Goal: Task Accomplishment & Management: Manage account settings

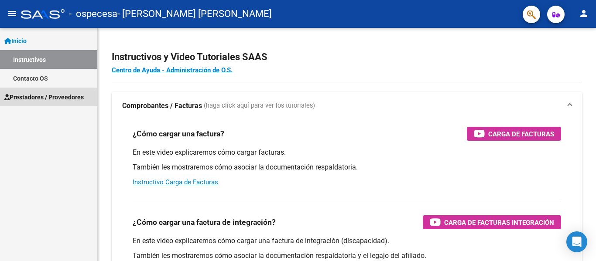
click at [37, 96] on span "Prestadores / Proveedores" at bounding box center [43, 97] width 79 height 10
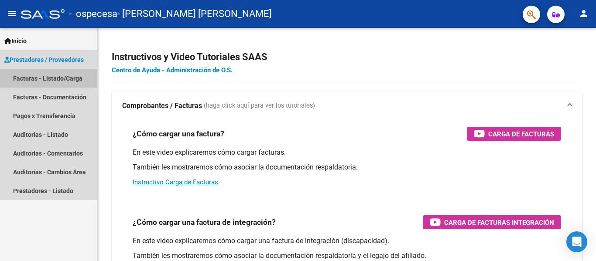
click at [30, 80] on link "Facturas - Listado/Carga" at bounding box center [48, 78] width 97 height 19
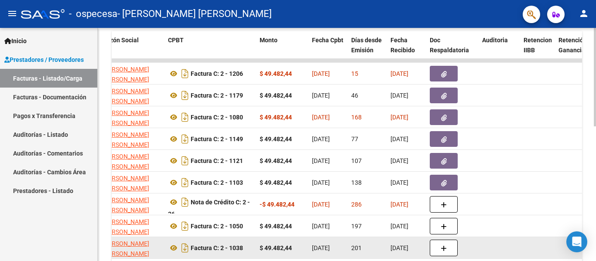
scroll to position [218, 0]
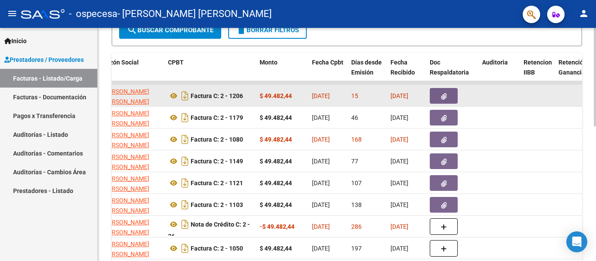
click at [435, 94] on button "button" at bounding box center [444, 96] width 28 height 16
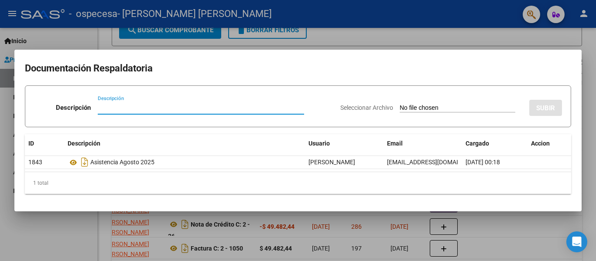
click at [78, 223] on div at bounding box center [298, 130] width 596 height 261
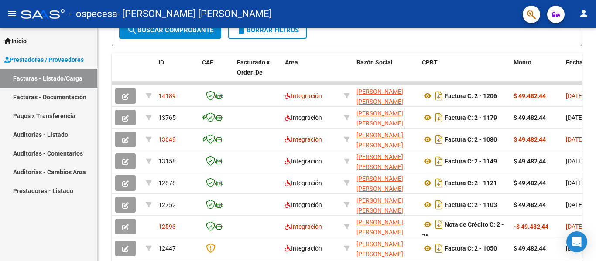
click at [21, 116] on link "Pagos x Transferencia" at bounding box center [48, 115] width 97 height 19
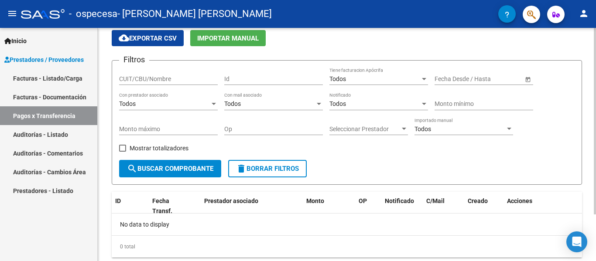
scroll to position [15, 0]
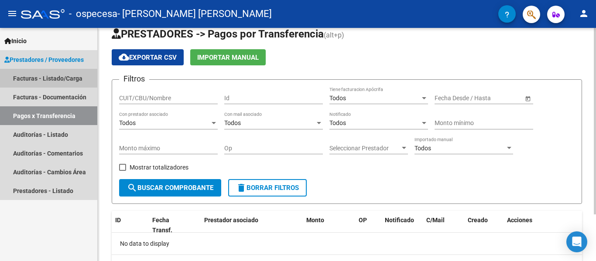
drag, startPoint x: 71, startPoint y: 74, endPoint x: 108, endPoint y: 103, distance: 47.6
click at [71, 74] on link "Facturas - Listado/Carga" at bounding box center [48, 78] width 97 height 19
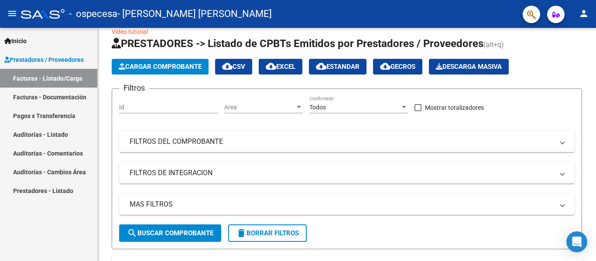
click at [54, 132] on link "Auditorías - Listado" at bounding box center [48, 134] width 97 height 19
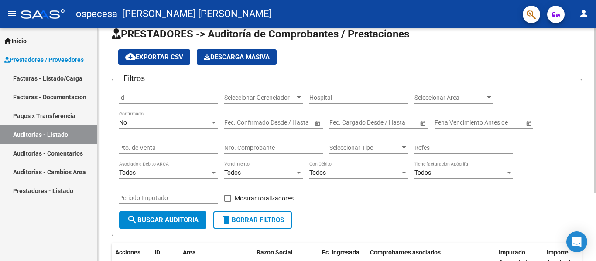
scroll to position [97, 0]
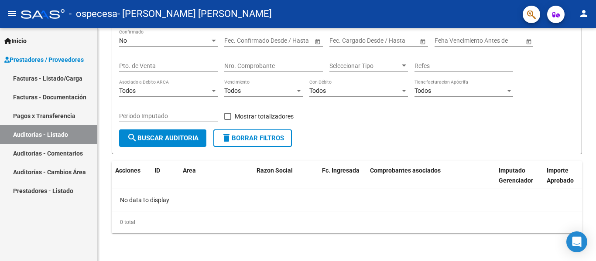
click at [59, 152] on link "Auditorías - Comentarios" at bounding box center [48, 153] width 97 height 19
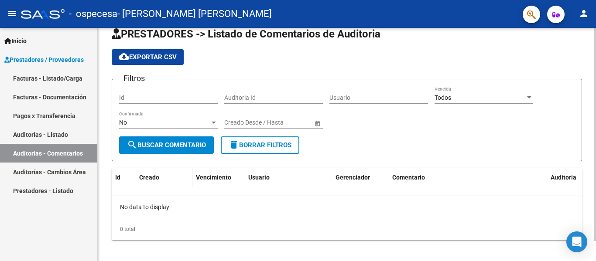
scroll to position [22, 0]
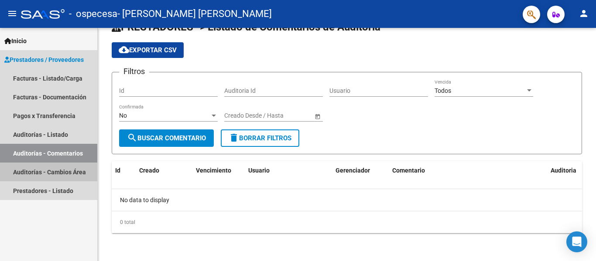
click at [65, 172] on link "Auditorías - Cambios Área" at bounding box center [48, 172] width 97 height 19
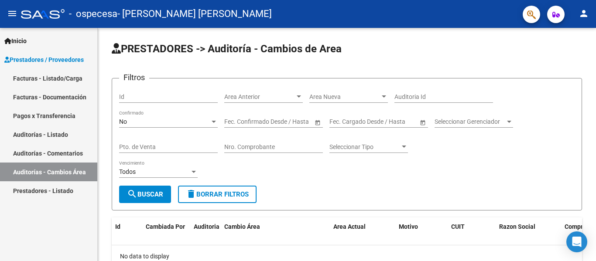
drag, startPoint x: 64, startPoint y: 77, endPoint x: 74, endPoint y: 86, distance: 13.6
click at [65, 77] on link "Facturas - Listado/Carga" at bounding box center [48, 78] width 97 height 19
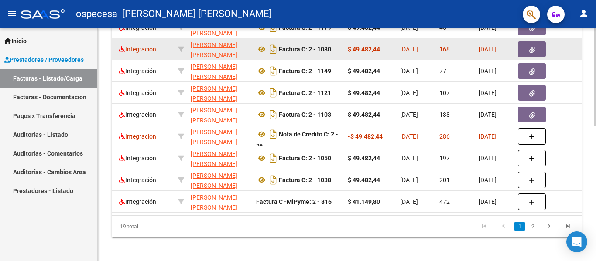
scroll to position [265, 0]
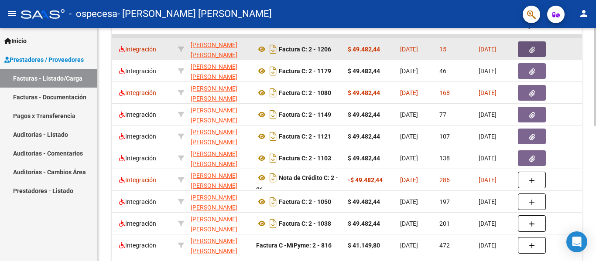
click at [526, 46] on button "button" at bounding box center [532, 49] width 28 height 16
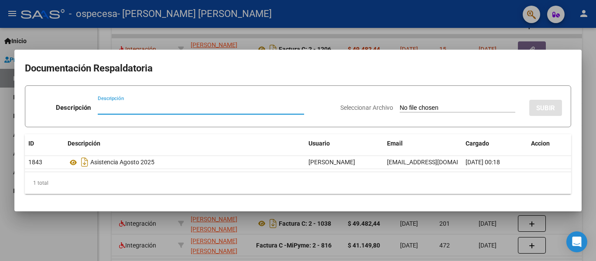
click at [79, 215] on div at bounding box center [298, 130] width 596 height 261
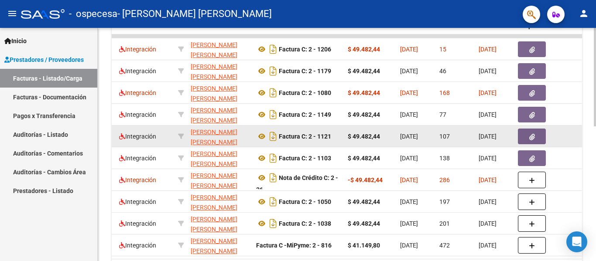
click at [532, 135] on icon "button" at bounding box center [532, 137] width 6 height 7
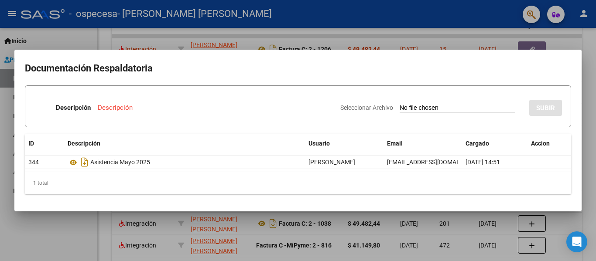
click at [58, 234] on div at bounding box center [298, 130] width 596 height 261
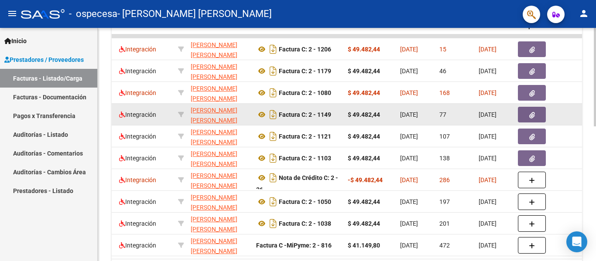
click at [531, 110] on button "button" at bounding box center [532, 115] width 28 height 16
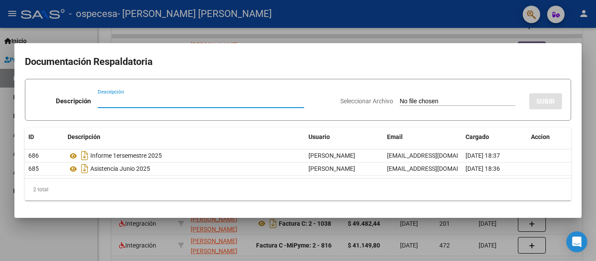
click at [47, 226] on div at bounding box center [298, 130] width 596 height 261
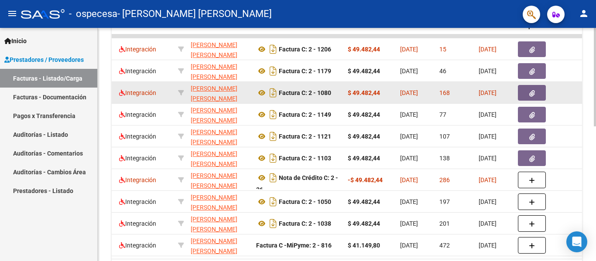
click at [532, 94] on icon "button" at bounding box center [532, 93] width 6 height 7
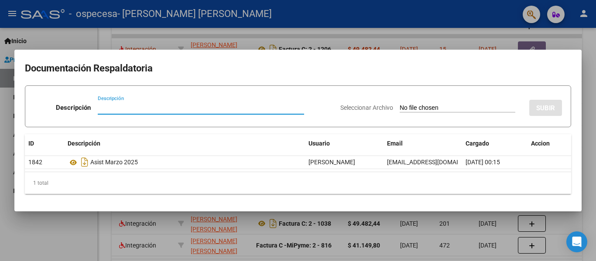
click at [53, 221] on div at bounding box center [298, 130] width 596 height 261
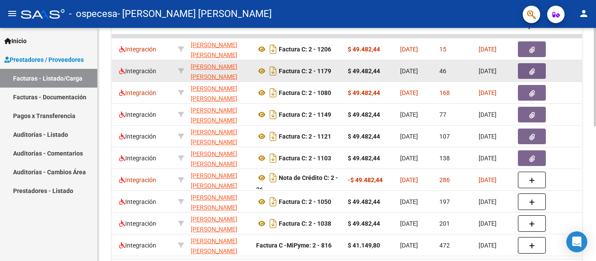
click at [534, 69] on icon "button" at bounding box center [532, 72] width 6 height 7
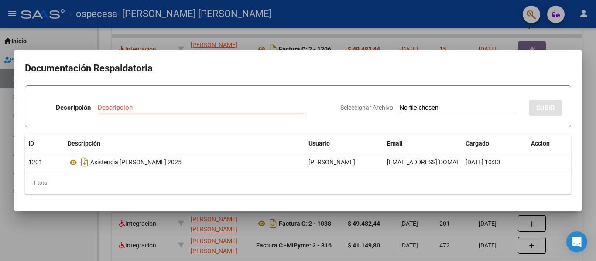
click at [55, 226] on div at bounding box center [298, 130] width 596 height 261
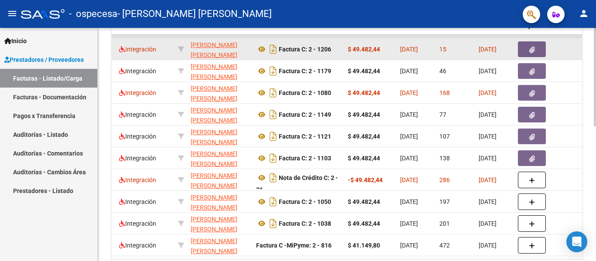
click at [536, 48] on button "button" at bounding box center [532, 49] width 28 height 16
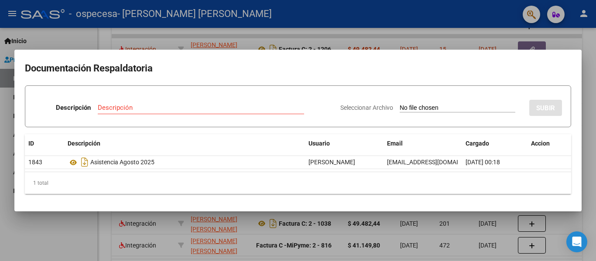
click at [63, 227] on div at bounding box center [298, 130] width 596 height 261
